Goal: Task Accomplishment & Management: Use online tool/utility

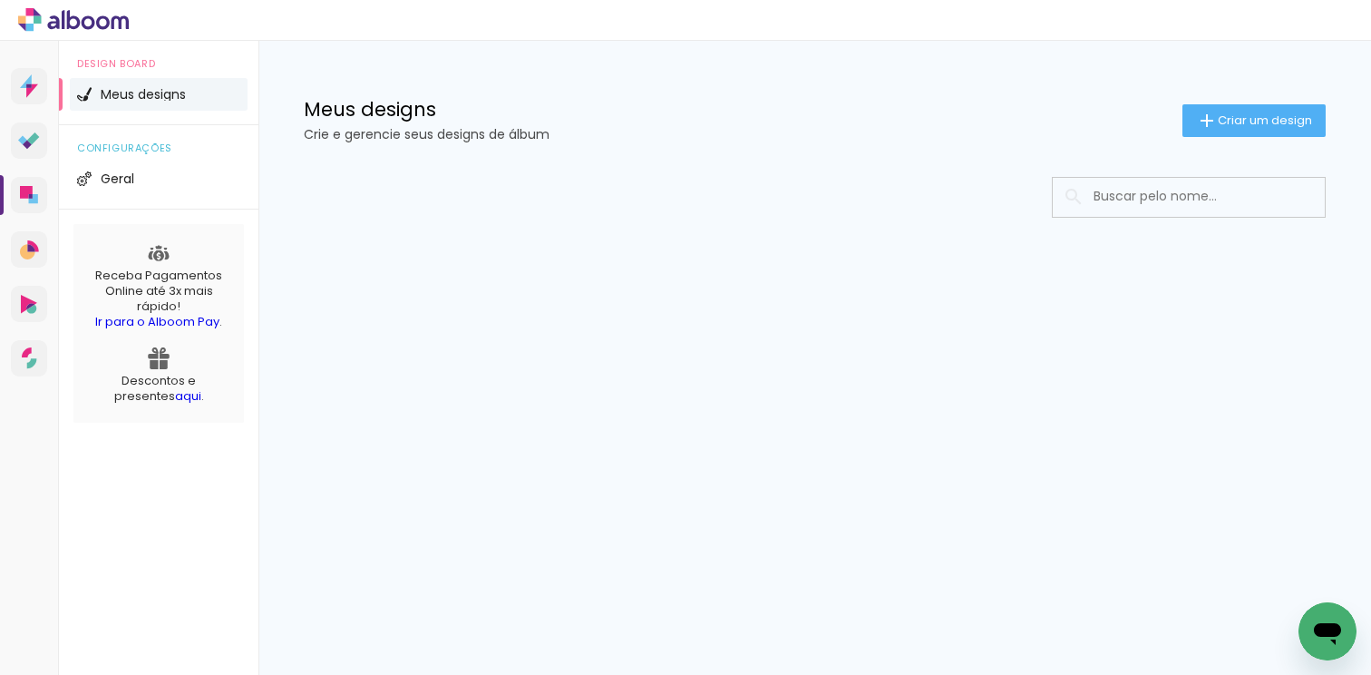
click at [1163, 189] on input at bounding box center [1214, 196] width 259 height 37
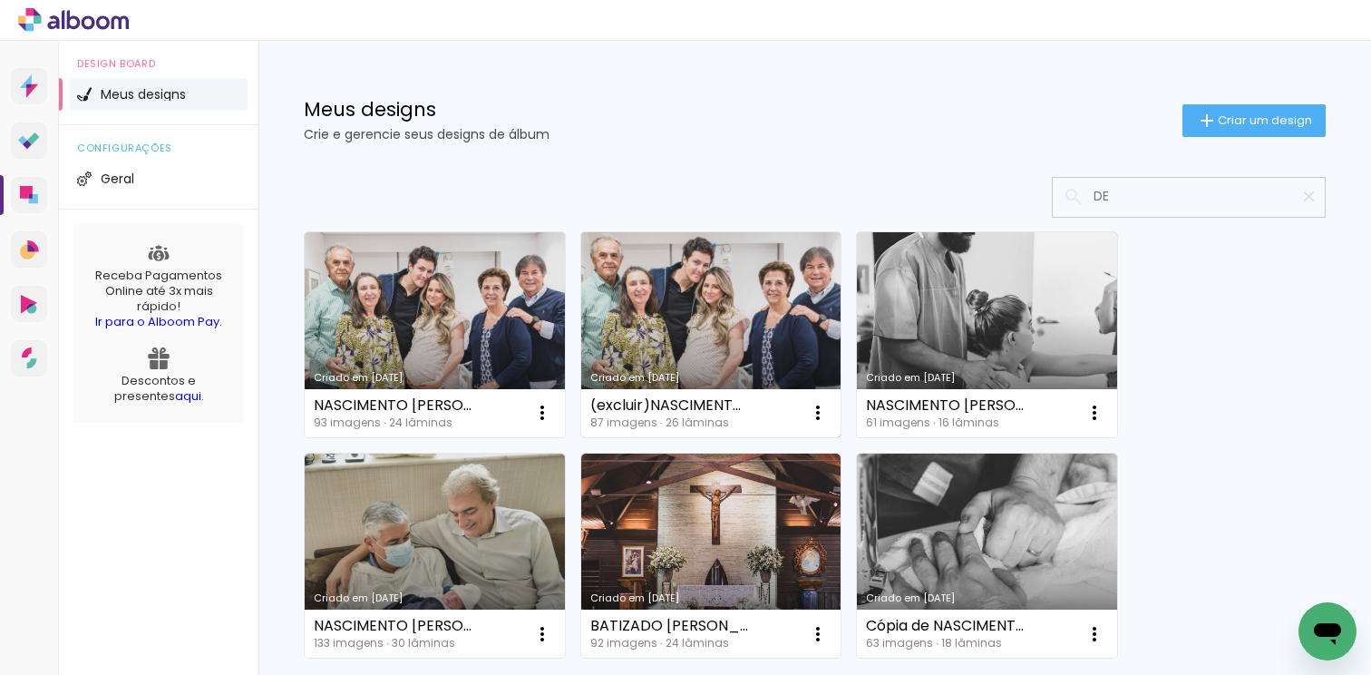
type input "DE"
type paper-input "DE"
click at [728, 315] on link "Criado em [DATE]" at bounding box center [711, 334] width 260 height 205
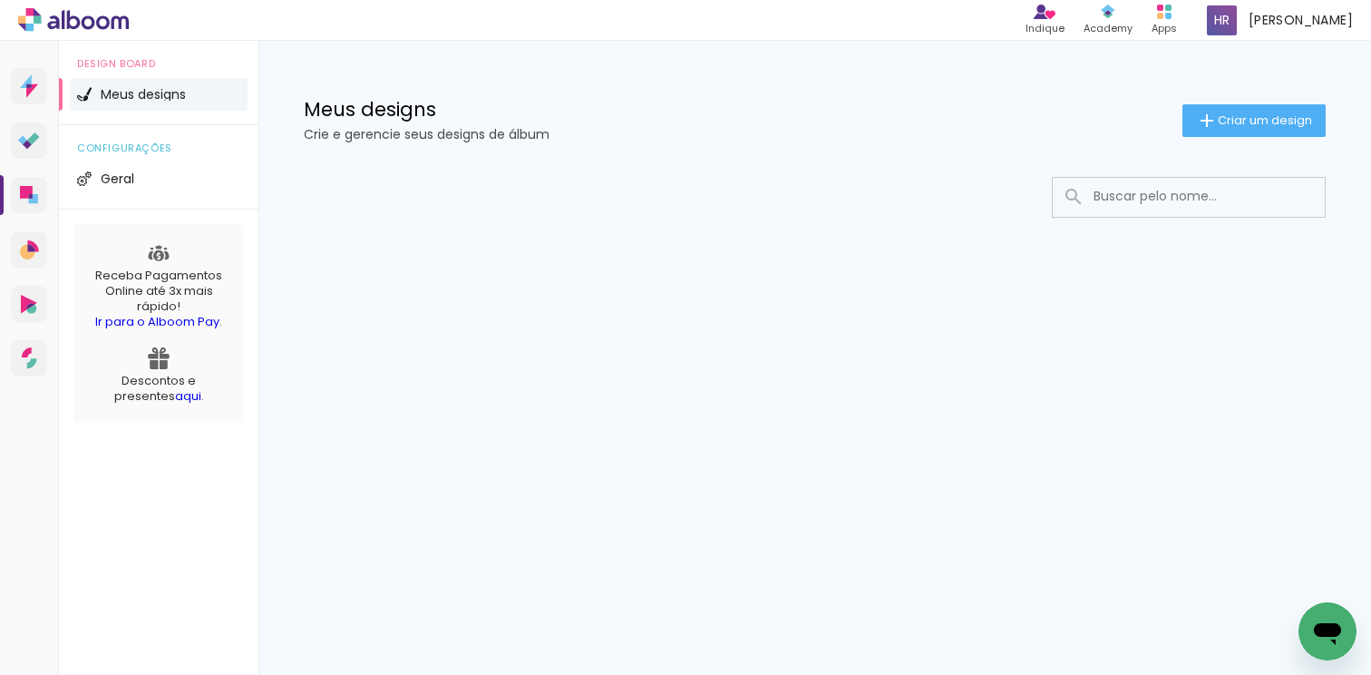
click at [1147, 203] on input at bounding box center [1214, 196] width 259 height 37
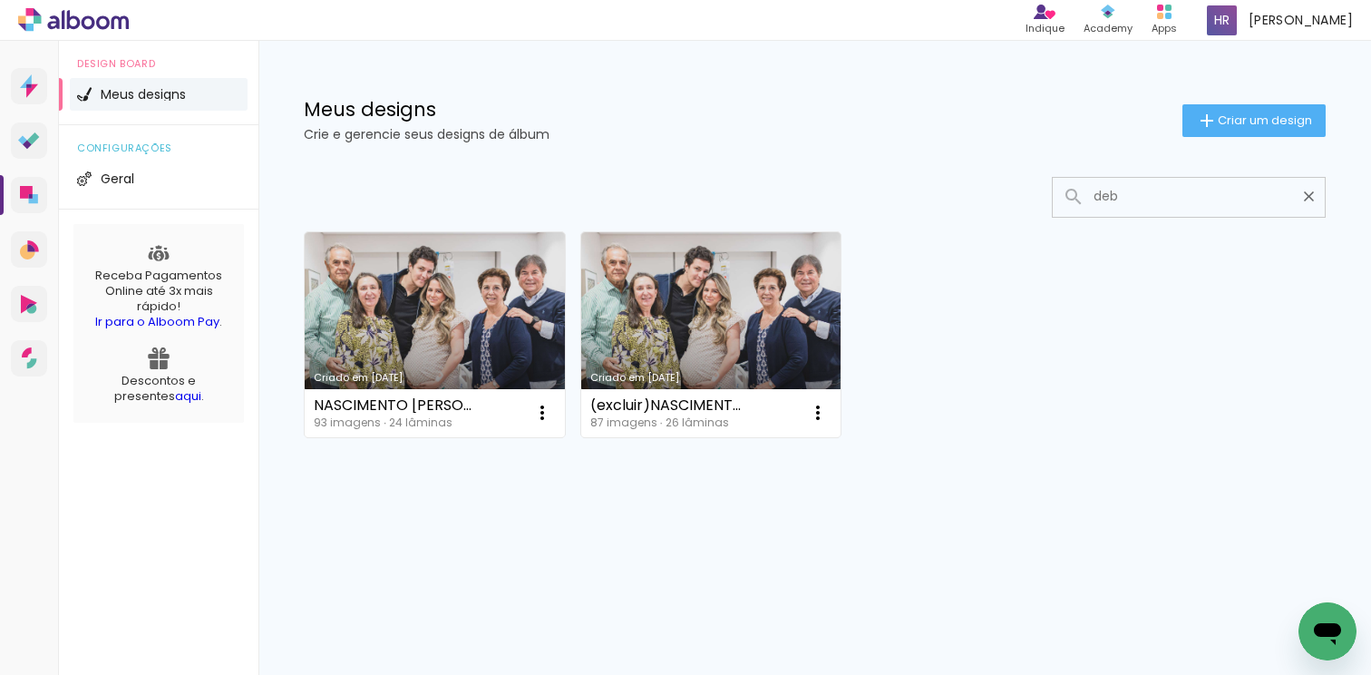
type input "deb"
type paper-input "deb"
click at [684, 348] on link "Criado em 15/07/25" at bounding box center [711, 334] width 260 height 205
